Goal: Task Accomplishment & Management: Use online tool/utility

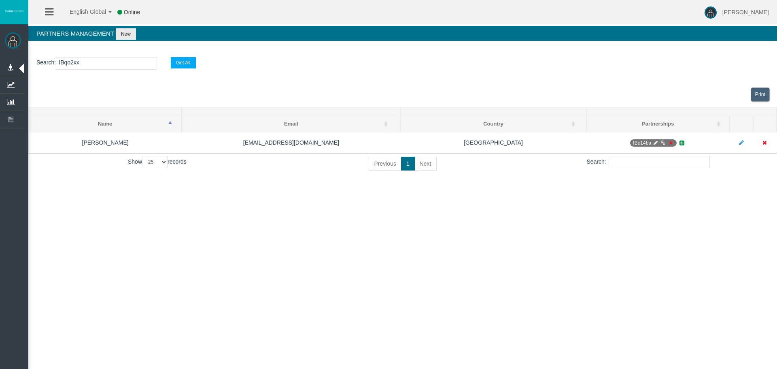
select select "25"
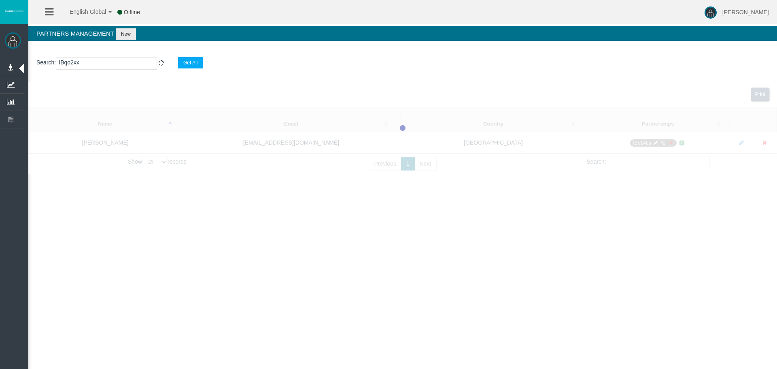
select select "25"
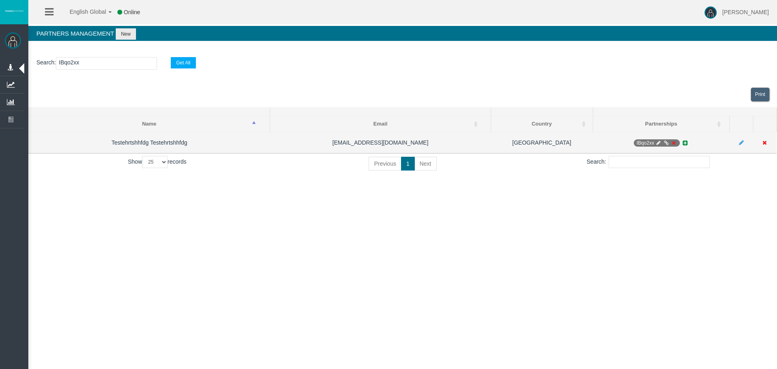
type input "IBqo2xx"
click at [667, 141] on icon at bounding box center [666, 142] width 6 height 5
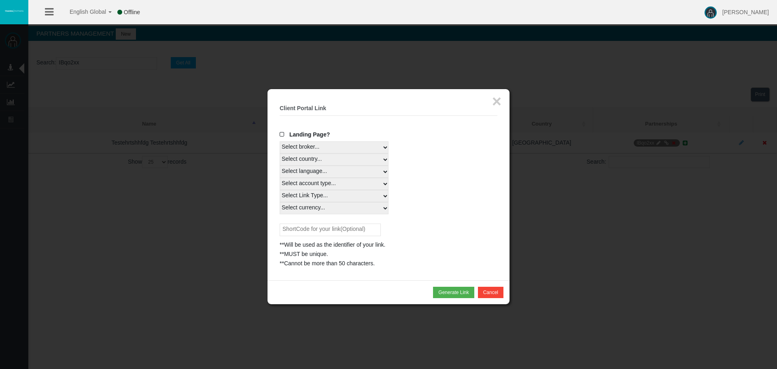
click at [328, 143] on select "Select broker... T4Trade" at bounding box center [334, 147] width 109 height 12
click at [341, 128] on fieldset "× Client Portal Link Create client link Create partner link Your links Master I…" at bounding box center [389, 184] width 218 height 167
click at [331, 165] on select "Select country... Rest of the World" at bounding box center [334, 159] width 109 height 12
select select
click at [280, 153] on select "Select country... Rest of the World" at bounding box center [334, 159] width 109 height 12
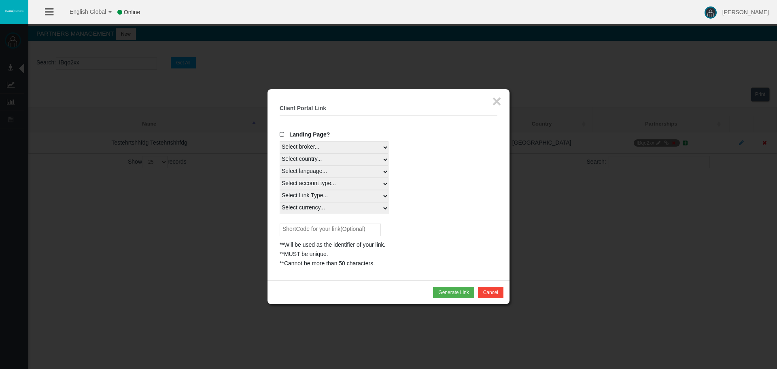
click at [325, 173] on select "Select language... English Japanese Chinese Portuguese Spanish Czech German Fre…" at bounding box center [334, 171] width 109 height 12
select select
click at [280, 165] on select "Select language... English Japanese Chinese Portuguese Spanish Czech German Fre…" at bounding box center [334, 171] width 109 height 12
click at [324, 187] on select "Select account type... All Platforms Trade Copy MT4 LiveFloatingSpreadAccount M…" at bounding box center [334, 184] width 109 height 12
select select
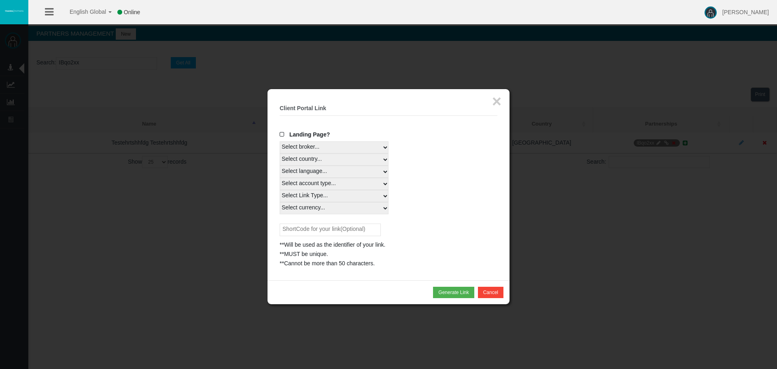
click at [280, 178] on select "Select account type... All Platforms Trade Copy MT4 LiveFloatingSpreadAccount M…" at bounding box center [334, 184] width 109 height 12
click at [323, 196] on select "Select Link Type... Real" at bounding box center [334, 196] width 109 height 12
select select "Real"
click at [280, 190] on select "Select Link Type... Real" at bounding box center [334, 196] width 109 height 12
click at [325, 212] on select "Select currency... All Currencies" at bounding box center [334, 208] width 109 height 12
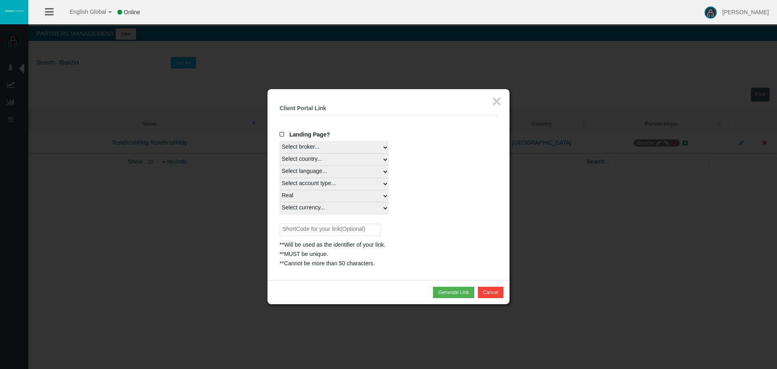
select select "All Currencies"
click at [280, 202] on select "Select currency... All Currencies" at bounding box center [334, 208] width 109 height 12
click at [454, 295] on button "Generate Link" at bounding box center [453, 291] width 41 height 11
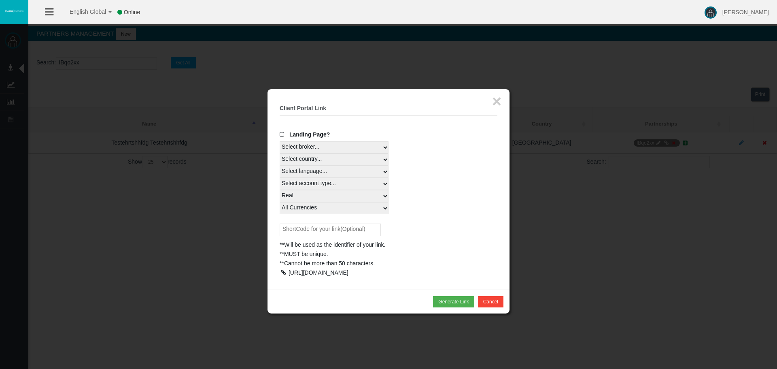
click at [283, 272] on div at bounding box center [283, 272] width 7 height 6
click at [499, 102] on button "×" at bounding box center [496, 101] width 9 height 16
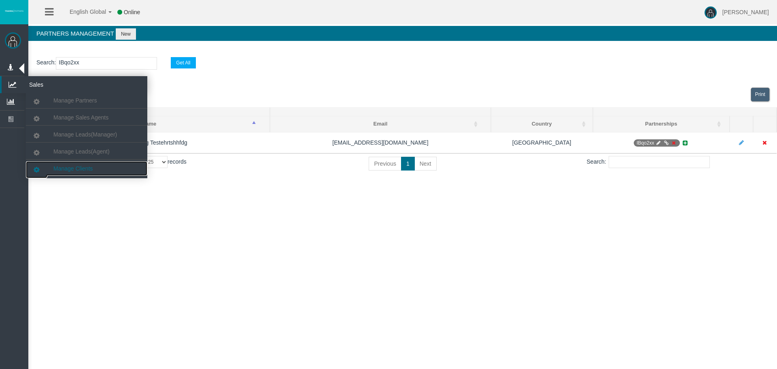
click at [81, 165] on link "Manage Clients" at bounding box center [86, 168] width 121 height 15
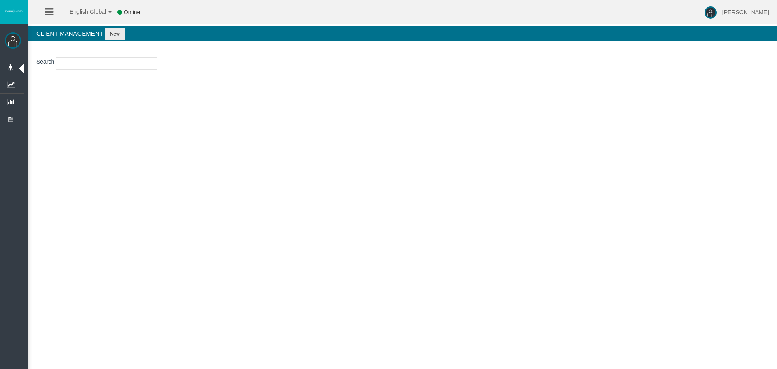
paste input "15186580"
click at [85, 65] on input "number" at bounding box center [106, 63] width 101 height 13
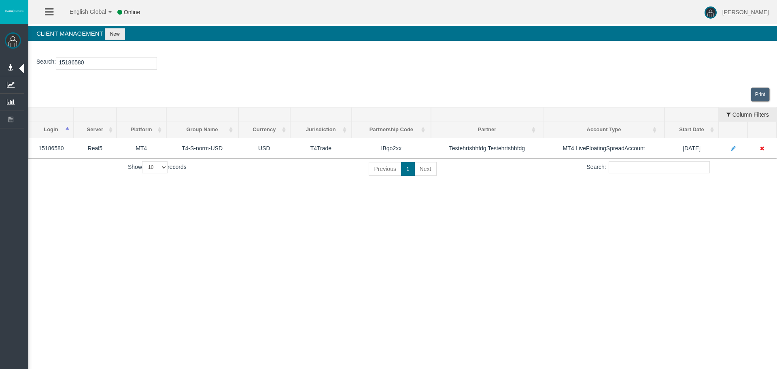
type input "15186580"
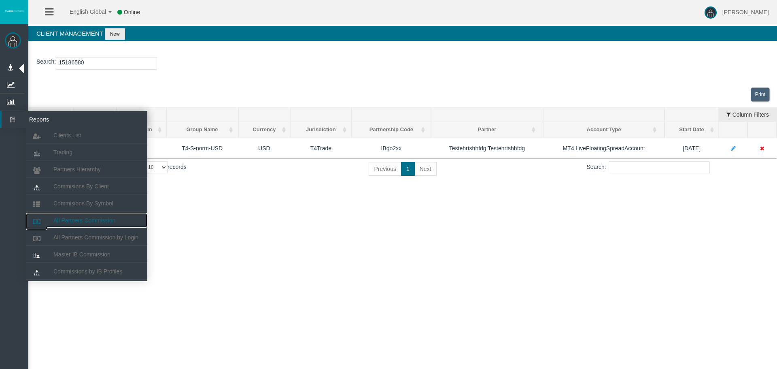
click at [89, 219] on span "All Partners Commission" at bounding box center [84, 220] width 62 height 6
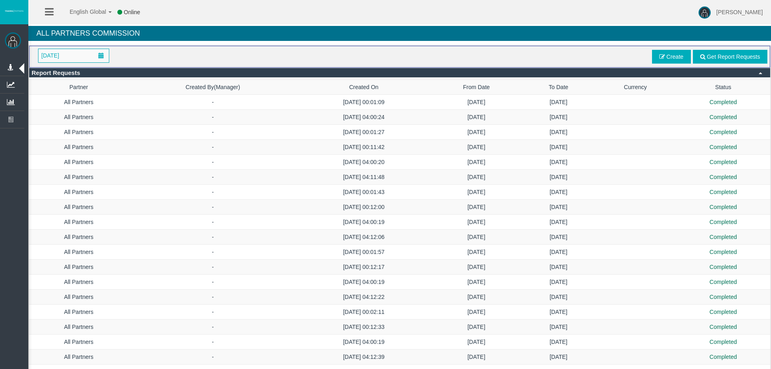
click at [75, 62] on span "[DATE]" at bounding box center [73, 55] width 70 height 13
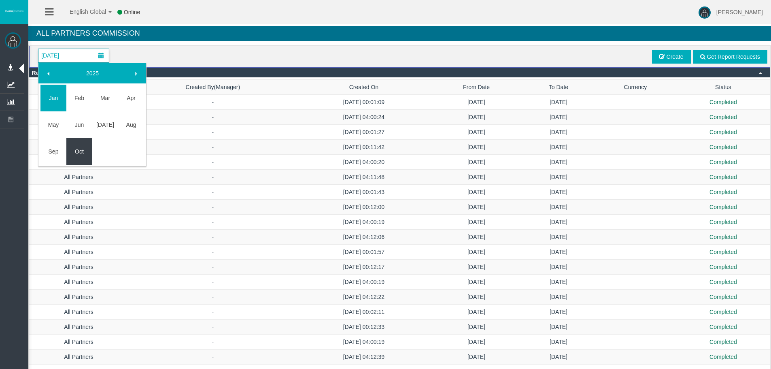
click at [74, 166] on div "[DATE] Feb Mar Apr May Jun [DATE] Aug Sep Oct [DATE]" at bounding box center [92, 115] width 108 height 104
click at [78, 159] on td "Oct" at bounding box center [79, 151] width 26 height 27
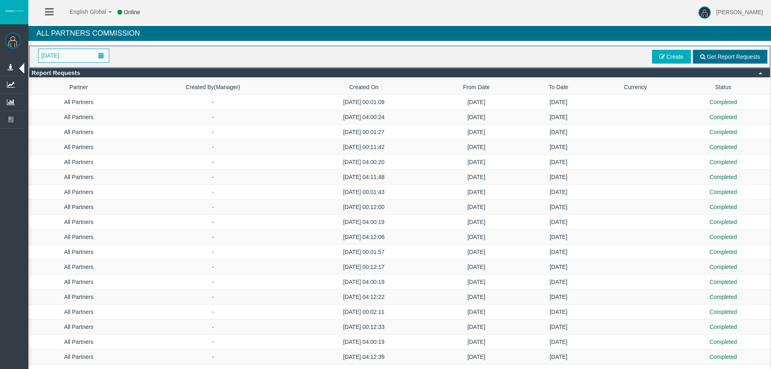
click at [715, 57] on span "Get Report Requests" at bounding box center [732, 56] width 53 height 6
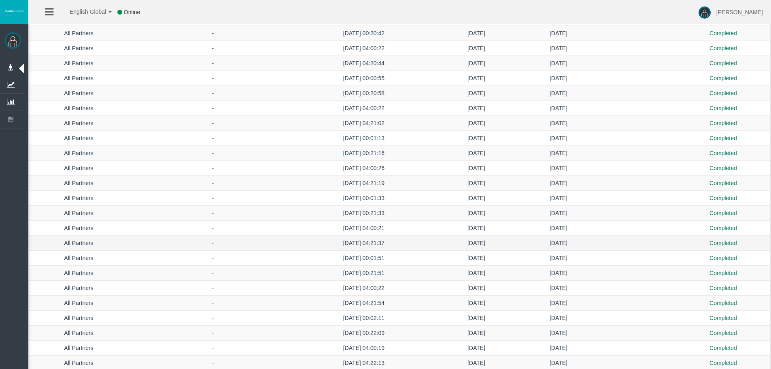
scroll to position [306, 0]
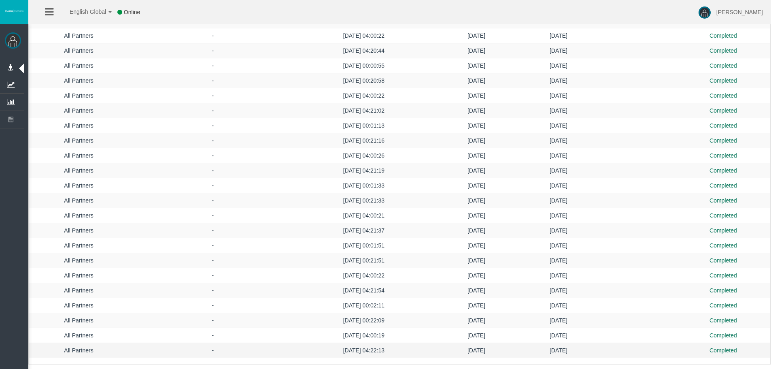
click at [550, 346] on td "[DATE]" at bounding box center [558, 350] width 72 height 15
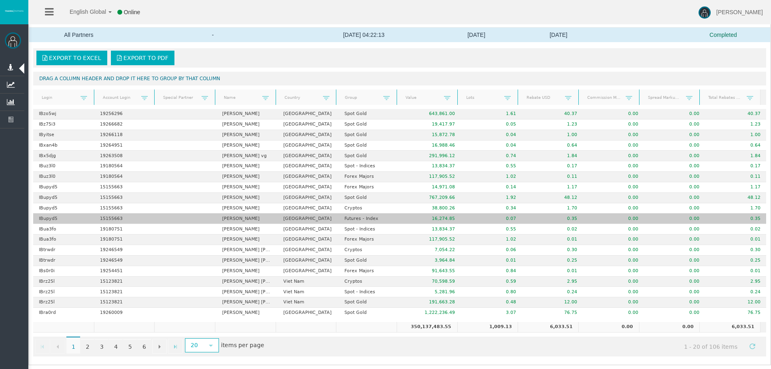
scroll to position [622, 0]
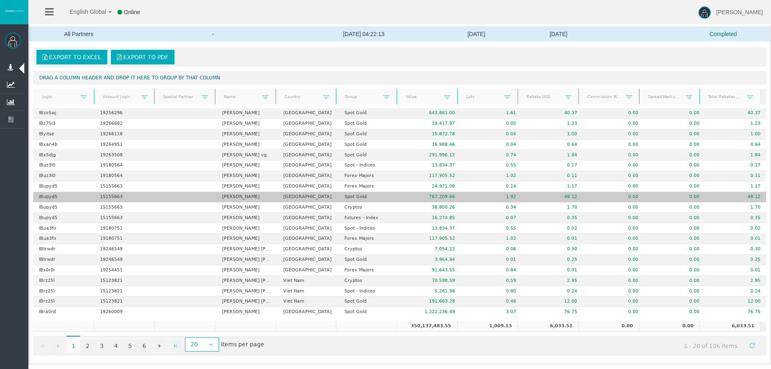
click at [119, 196] on td "15155663" at bounding box center [124, 197] width 61 height 11
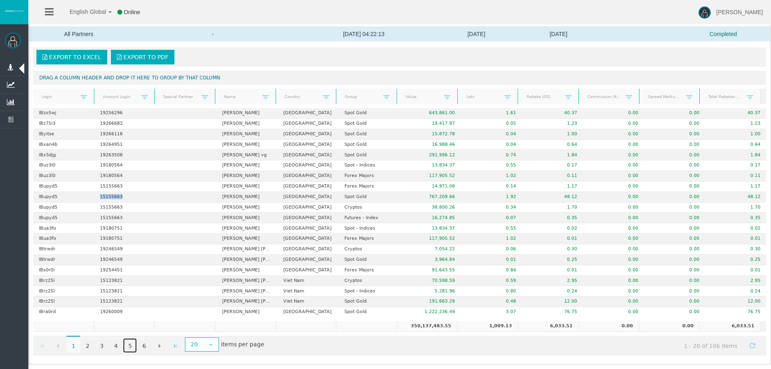
click at [130, 342] on link "5" at bounding box center [130, 345] width 14 height 15
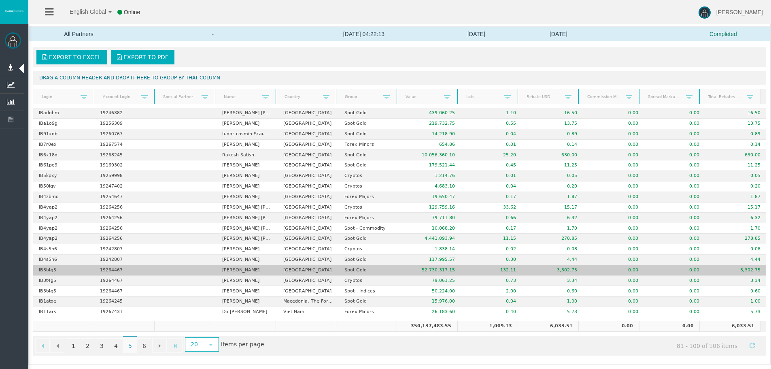
click at [565, 268] on td "3,302.75" at bounding box center [552, 270] width 61 height 11
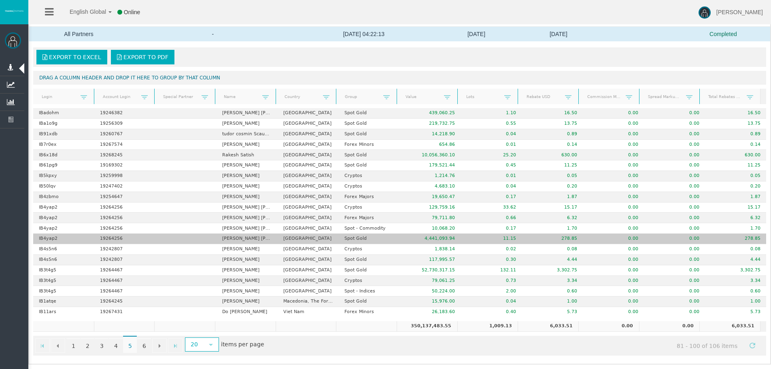
click at [105, 240] on td "19264256" at bounding box center [124, 238] width 61 height 11
copy td "19264256"
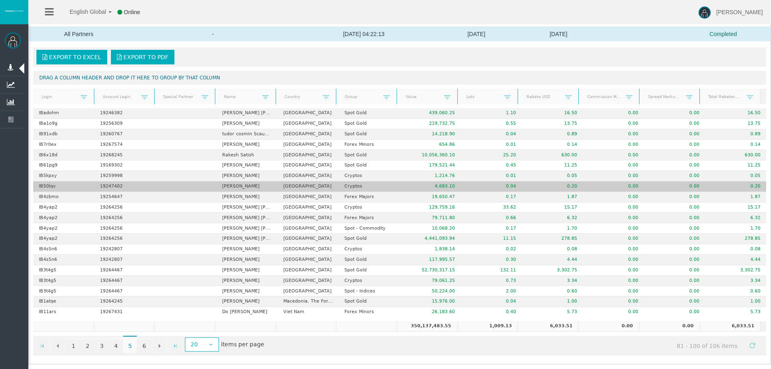
click at [109, 188] on td "19247402" at bounding box center [124, 186] width 61 height 11
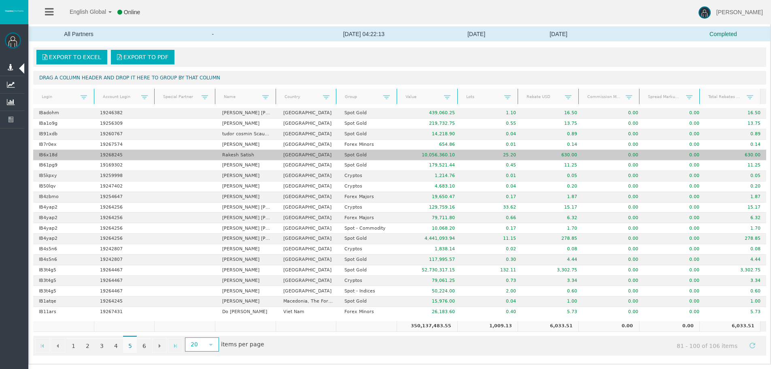
click at [117, 154] on td "19268245" at bounding box center [124, 155] width 61 height 11
copy td "19268245"
